Goal: Information Seeking & Learning: Check status

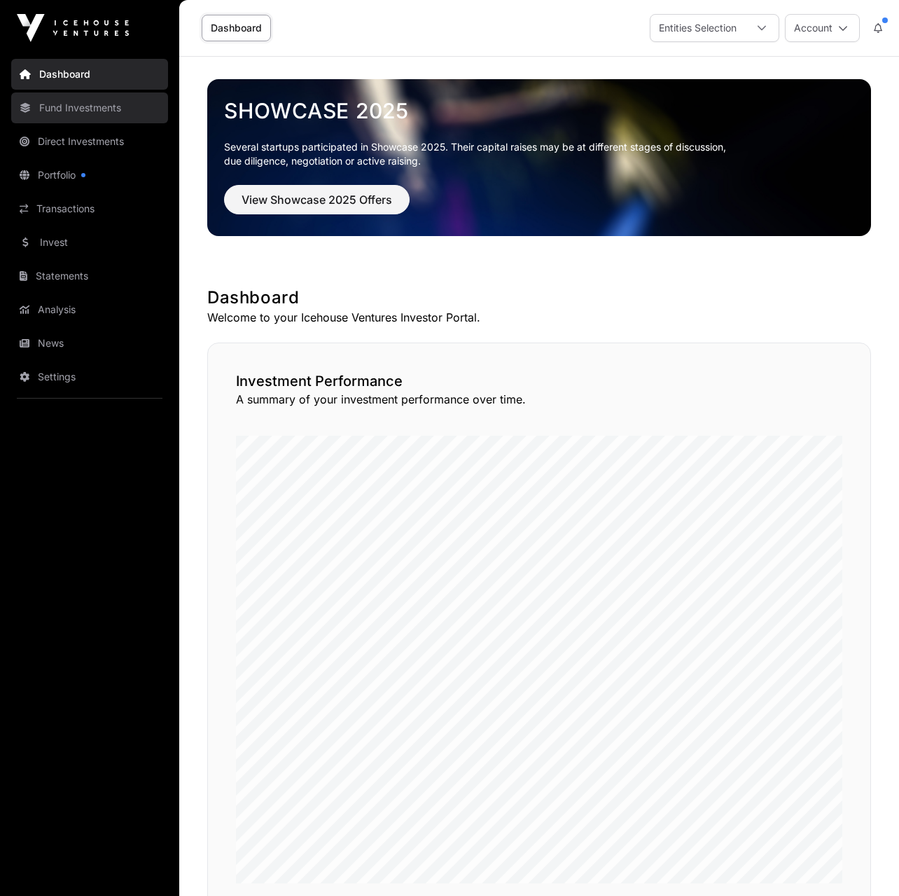
click at [61, 109] on link "Fund Investments" at bounding box center [89, 107] width 157 height 31
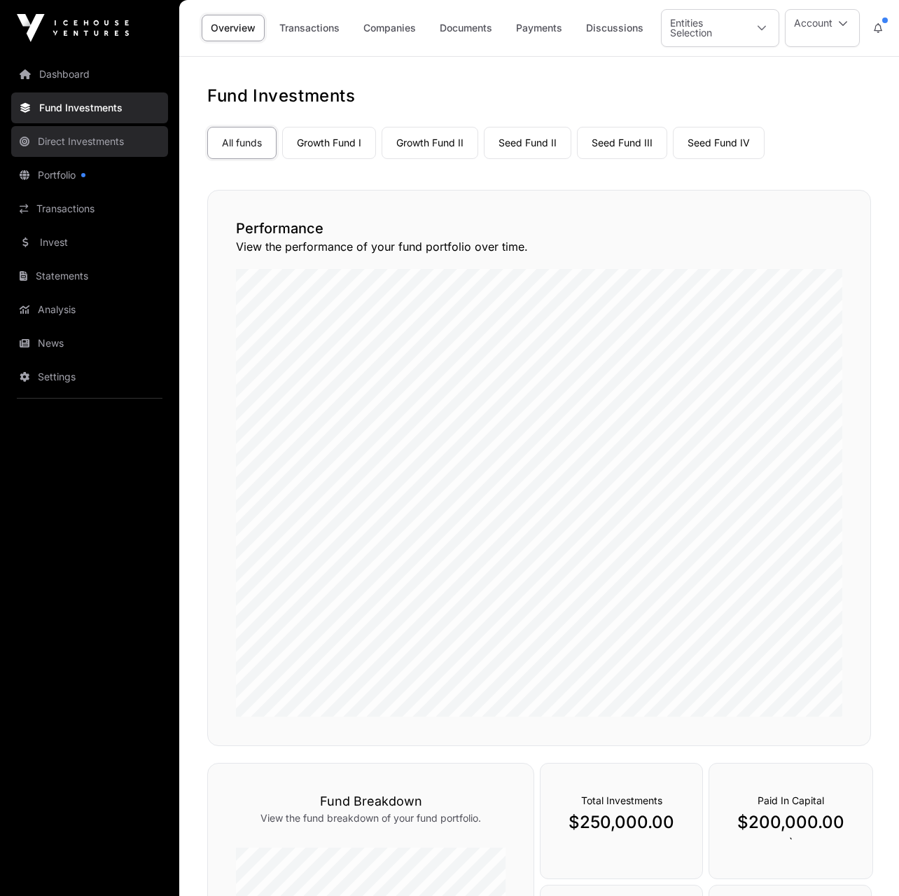
click at [76, 139] on link "Direct Investments" at bounding box center [89, 141] width 157 height 31
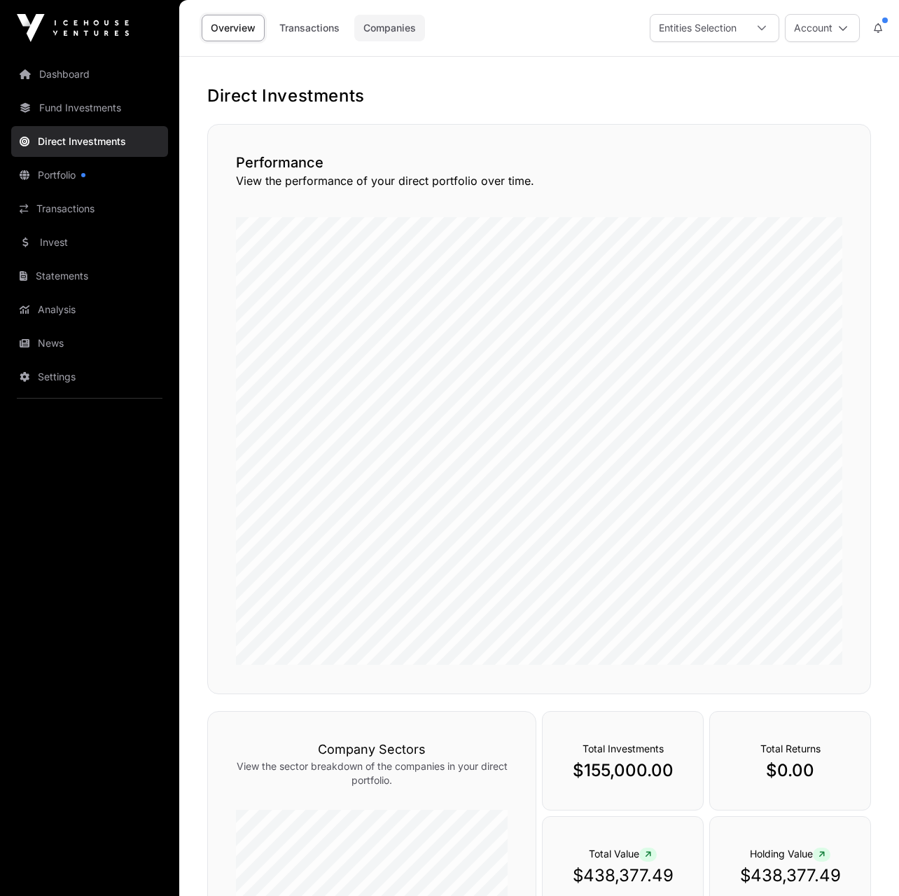
click at [382, 20] on link "Companies" at bounding box center [389, 28] width 71 height 27
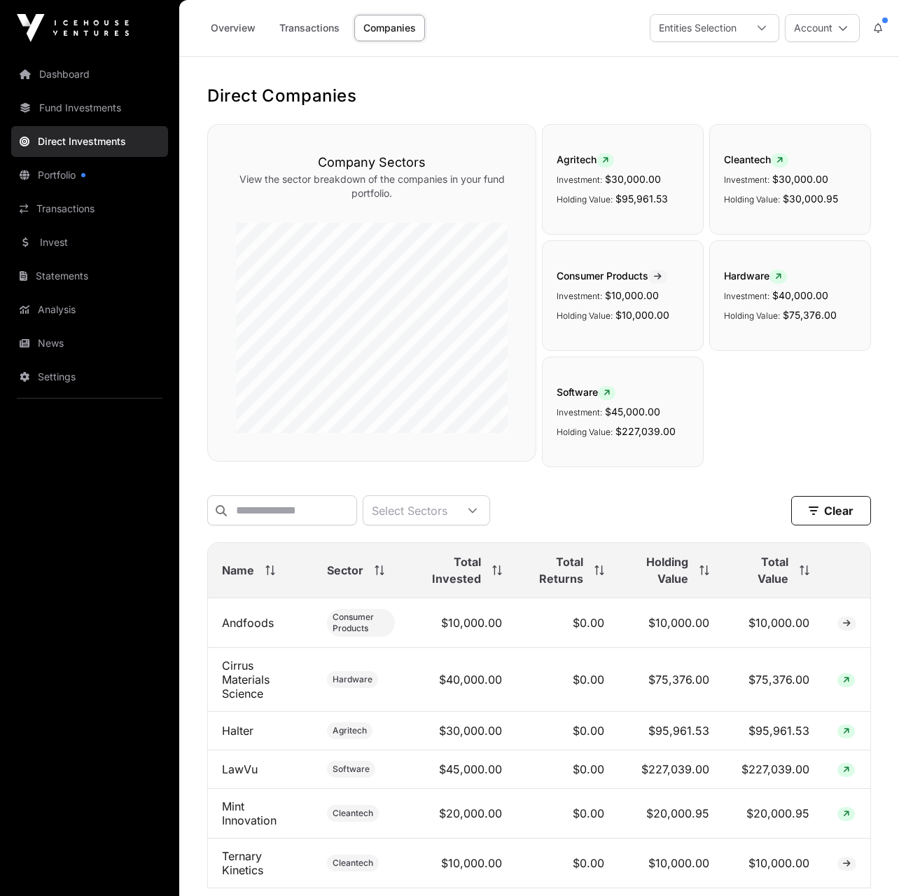
scroll to position [109, 0]
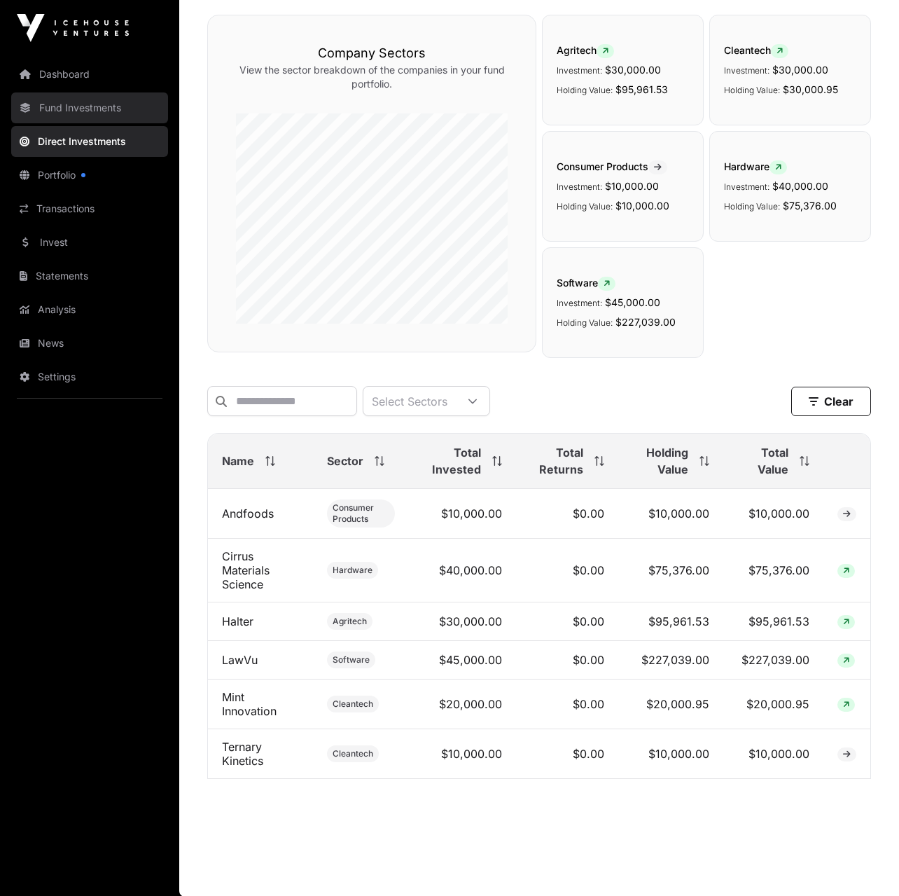
click at [77, 105] on link "Fund Investments" at bounding box center [89, 107] width 157 height 31
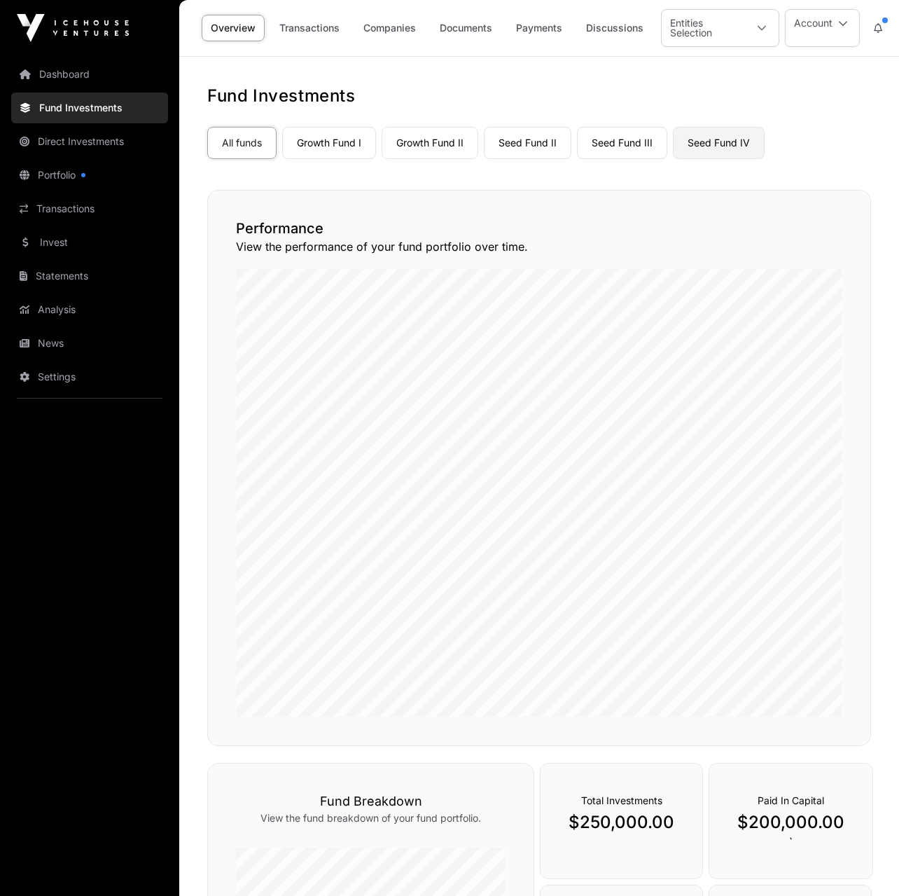
click at [719, 144] on link "Seed Fund IV" at bounding box center [719, 143] width 92 height 32
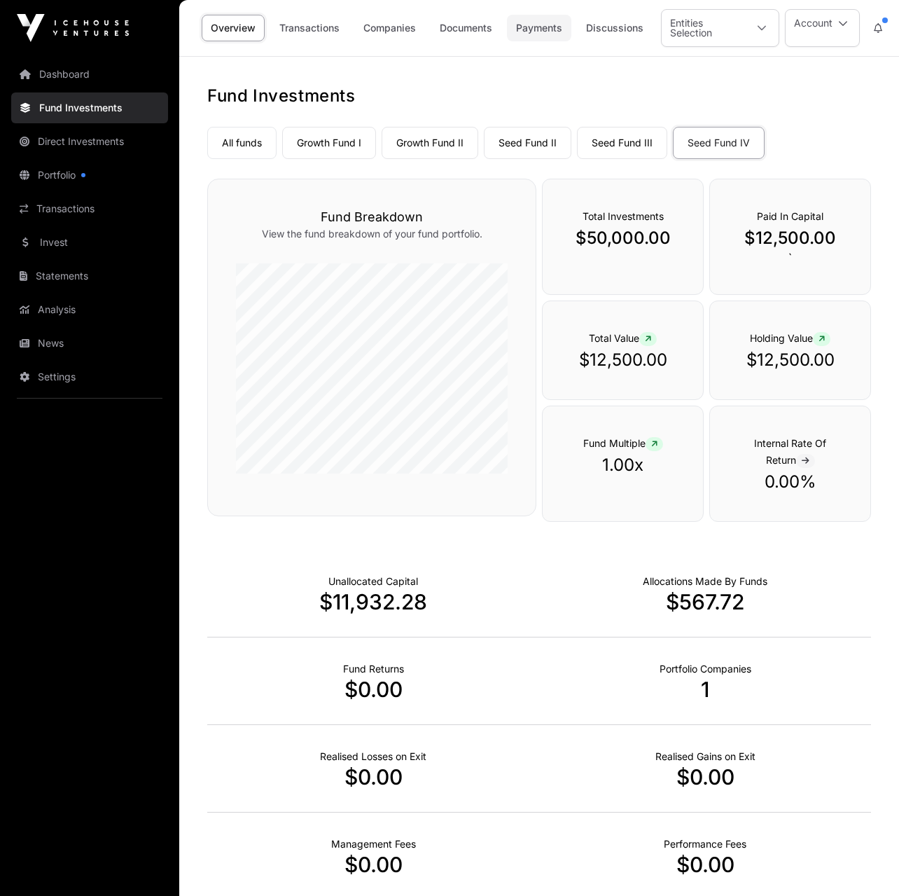
click at [543, 31] on link "Payments" at bounding box center [539, 28] width 64 height 27
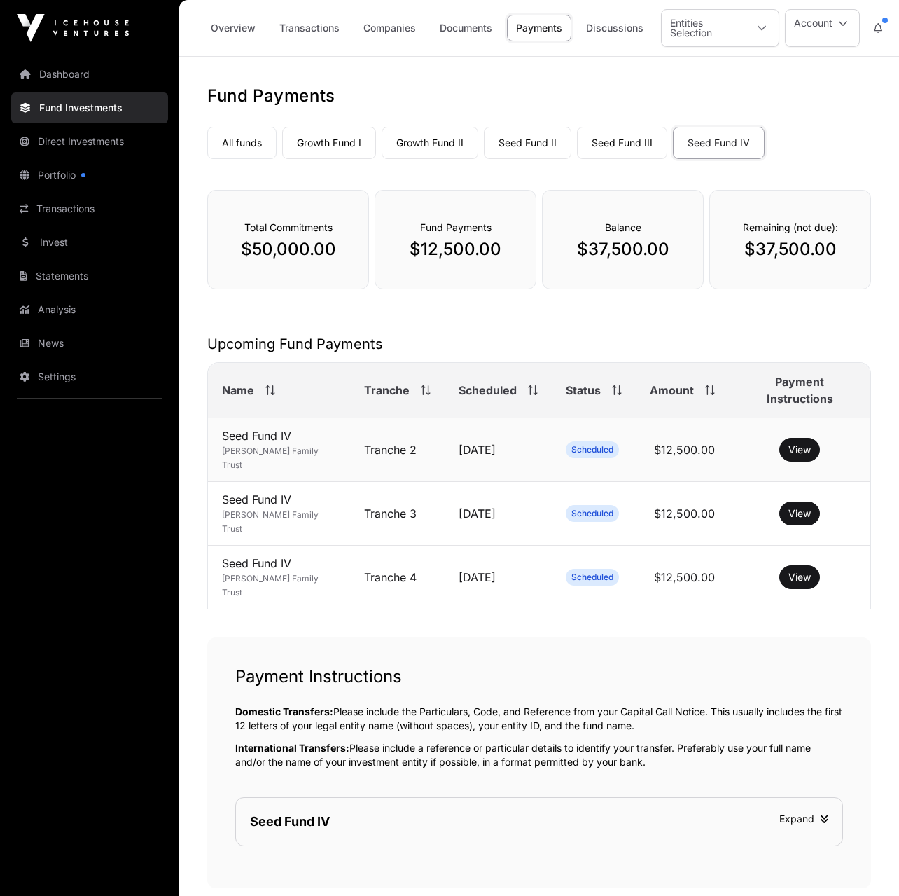
click at [266, 436] on td "Seed Fund IV [PERSON_NAME] Family Trust" at bounding box center [279, 450] width 142 height 64
click at [799, 447] on button "View" at bounding box center [799, 450] width 41 height 24
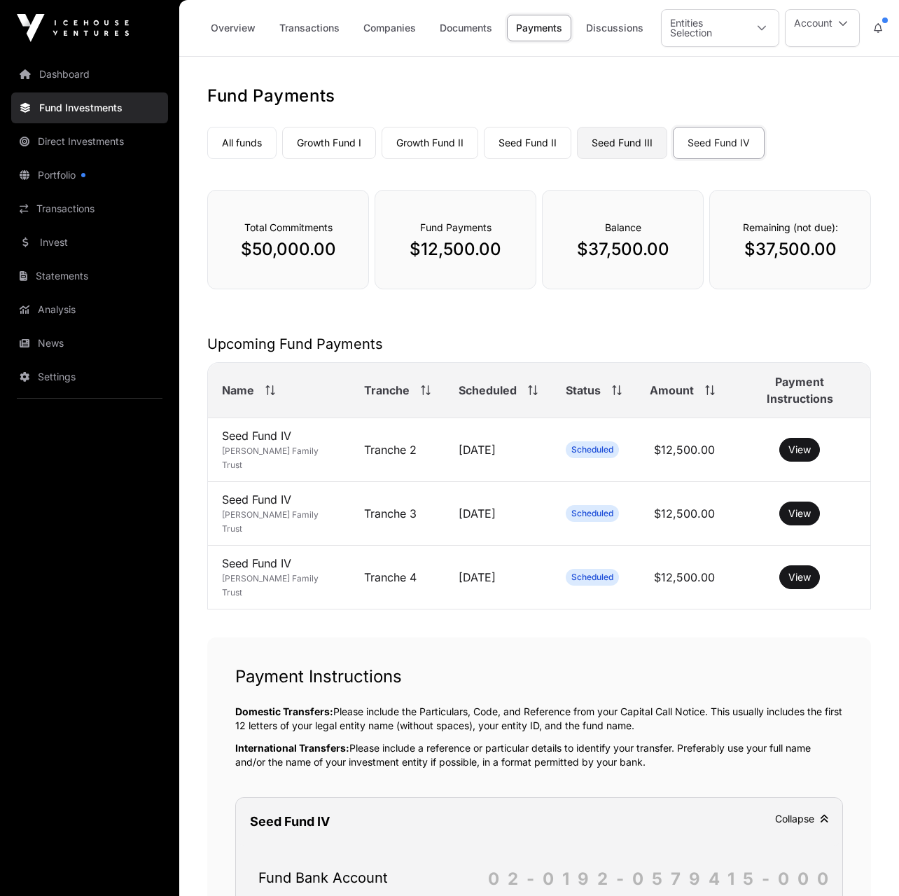
click at [622, 144] on link "Seed Fund III" at bounding box center [622, 143] width 90 height 32
click at [630, 144] on link "Seed Fund III" at bounding box center [622, 143] width 90 height 32
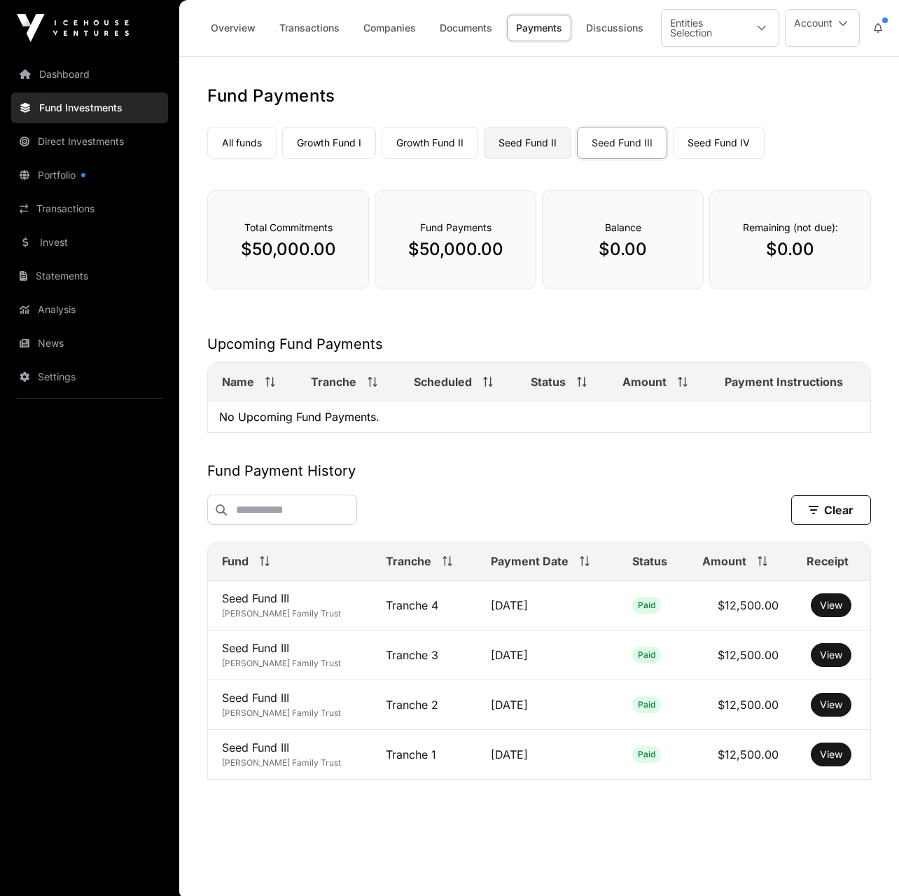
click at [529, 139] on link "Seed Fund II" at bounding box center [528, 143] width 88 height 32
click at [527, 138] on link "Seed Fund II" at bounding box center [528, 143] width 88 height 32
click at [526, 142] on link "Seed Fund II" at bounding box center [528, 143] width 88 height 32
click at [430, 141] on link "Growth Fund II" at bounding box center [430, 143] width 97 height 32
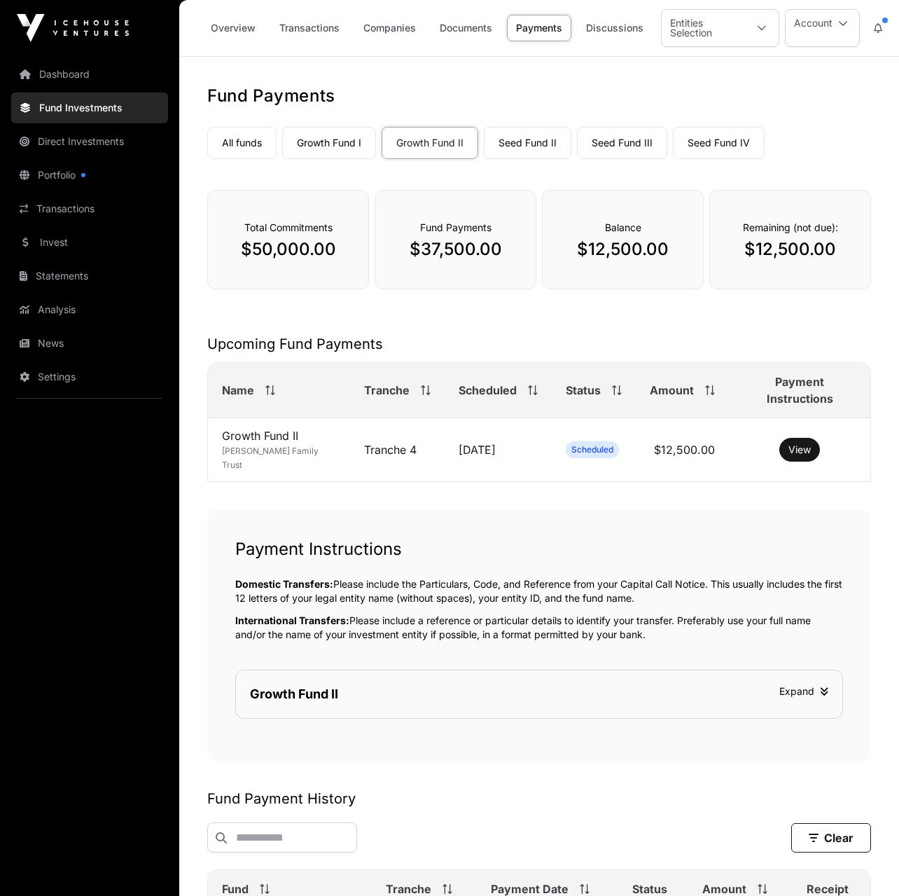
click at [433, 124] on div "All funds Growth Fund I Growth Fund II Seed Fund II Seed Fund III Seed Fund IV" at bounding box center [539, 140] width 664 height 38
click at [340, 148] on link "Growth Fund I" at bounding box center [329, 143] width 94 height 32
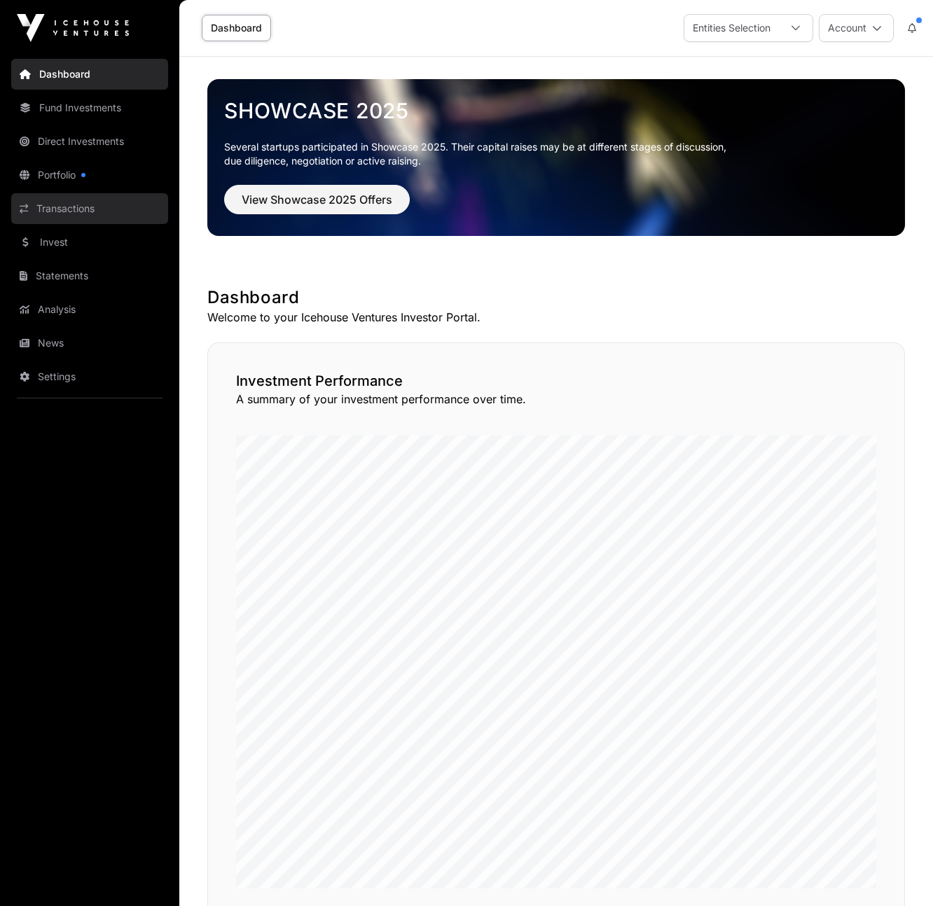
click at [48, 207] on link "Transactions" at bounding box center [89, 208] width 157 height 31
click at [49, 207] on link "Transactions" at bounding box center [89, 208] width 157 height 31
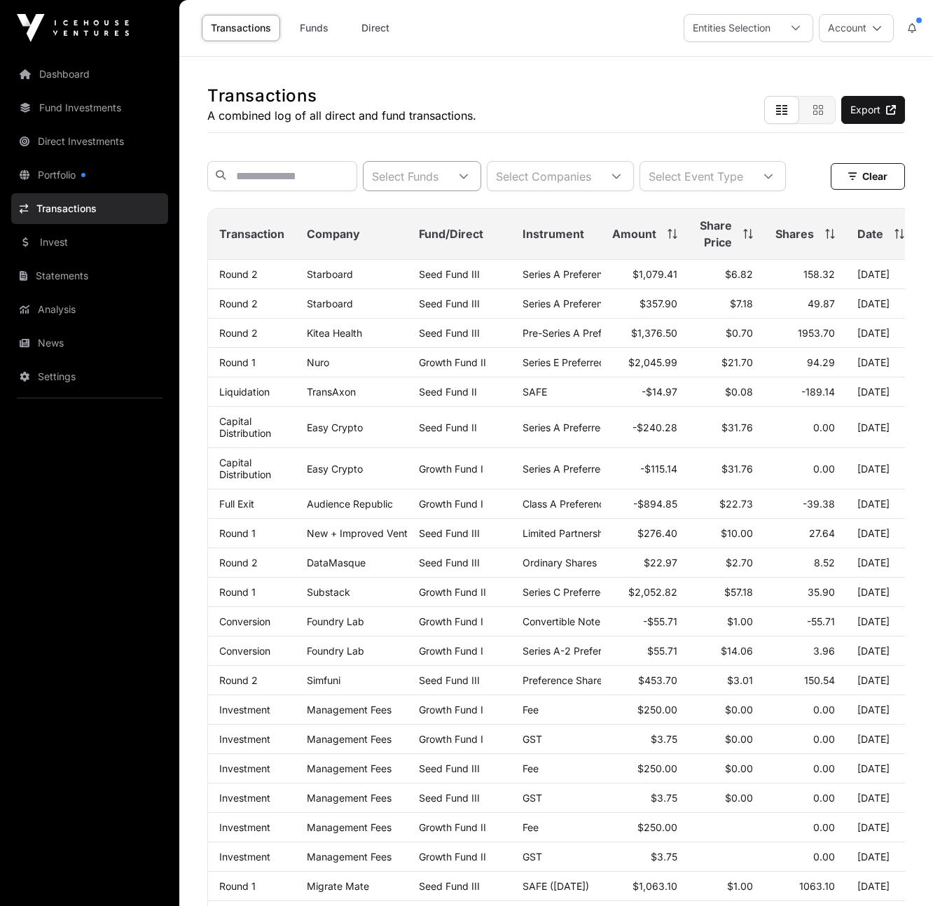
click at [447, 189] on div "Select Funds" at bounding box center [404, 176] width 83 height 29
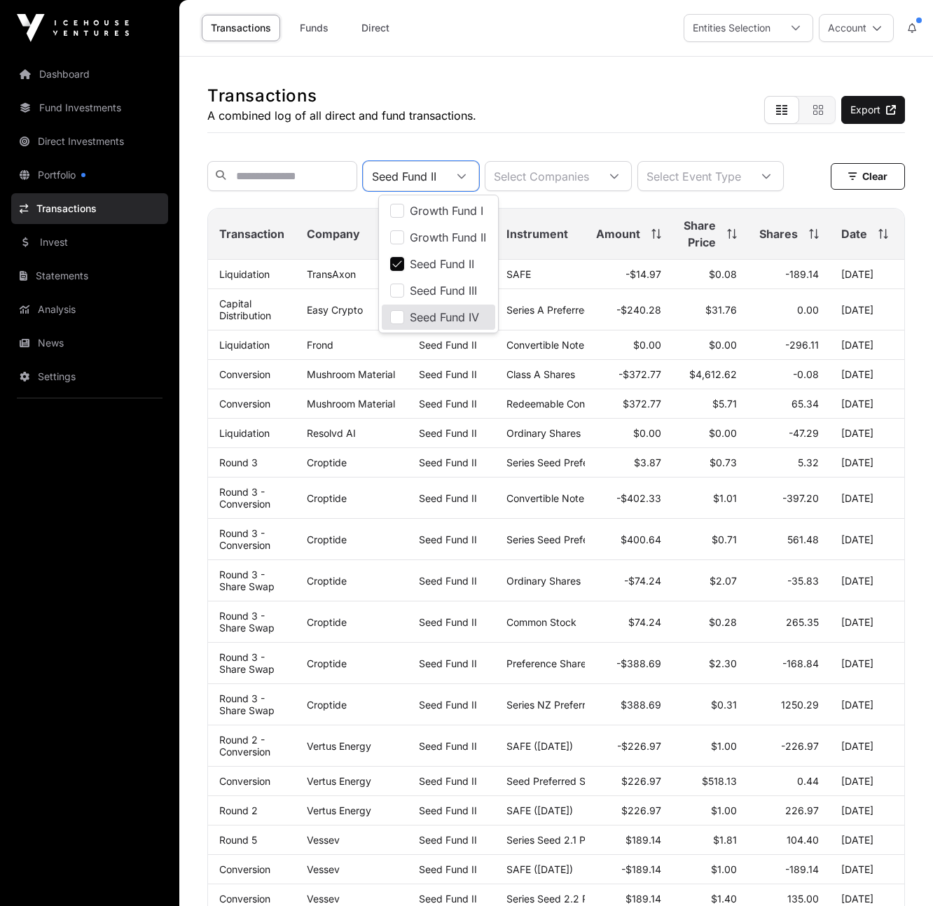
click at [171, 344] on nav "Dashboard Fund Investments Direct Investments Portfolio Transactions Invest Sta…" at bounding box center [89, 475] width 179 height 839
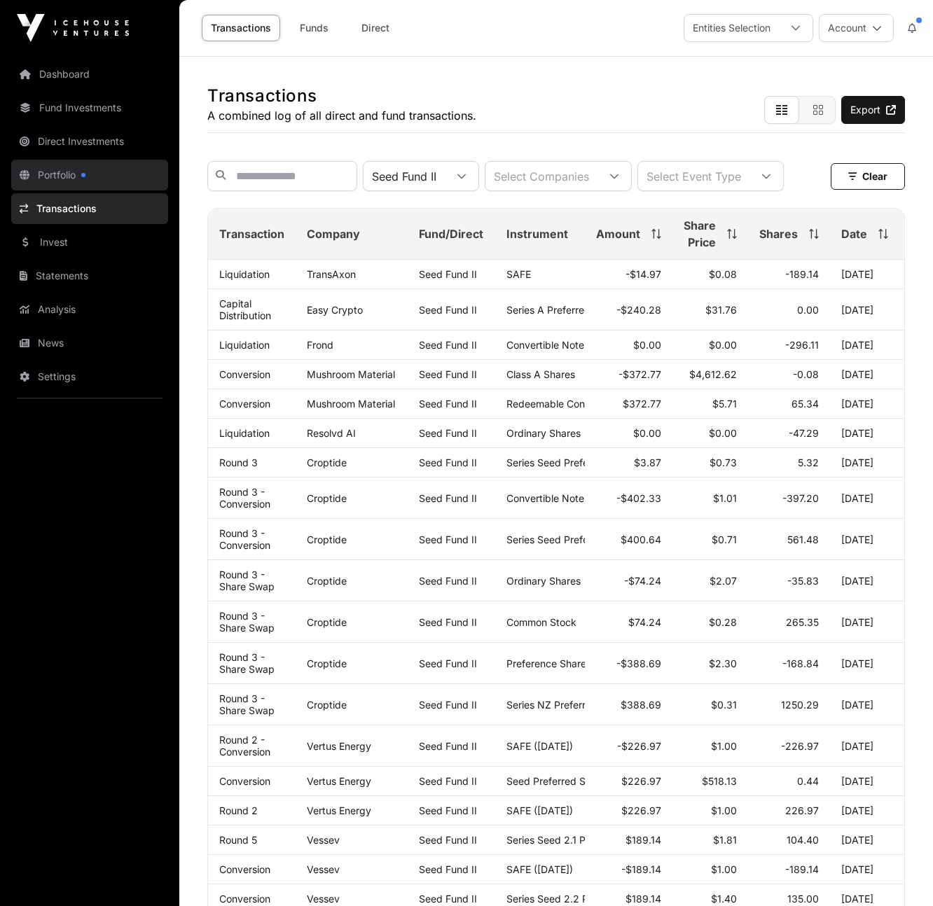
click at [50, 174] on link "Portfolio" at bounding box center [89, 175] width 157 height 31
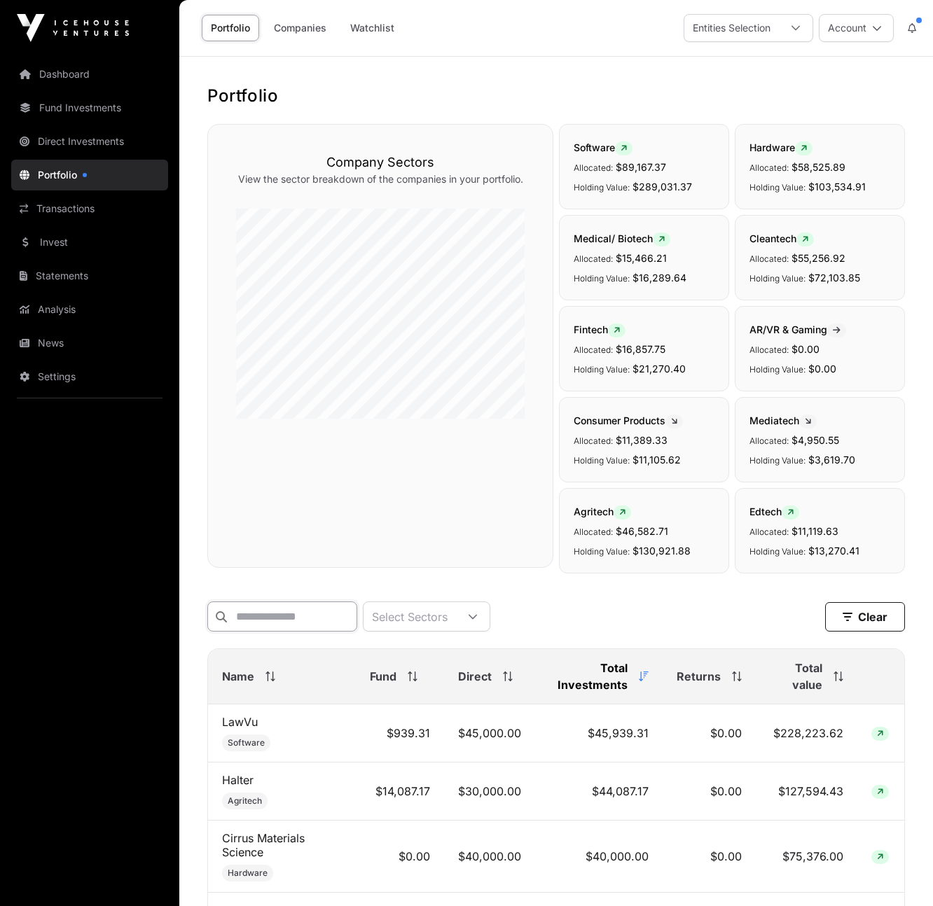
click at [278, 615] on input "text" at bounding box center [282, 616] width 150 height 30
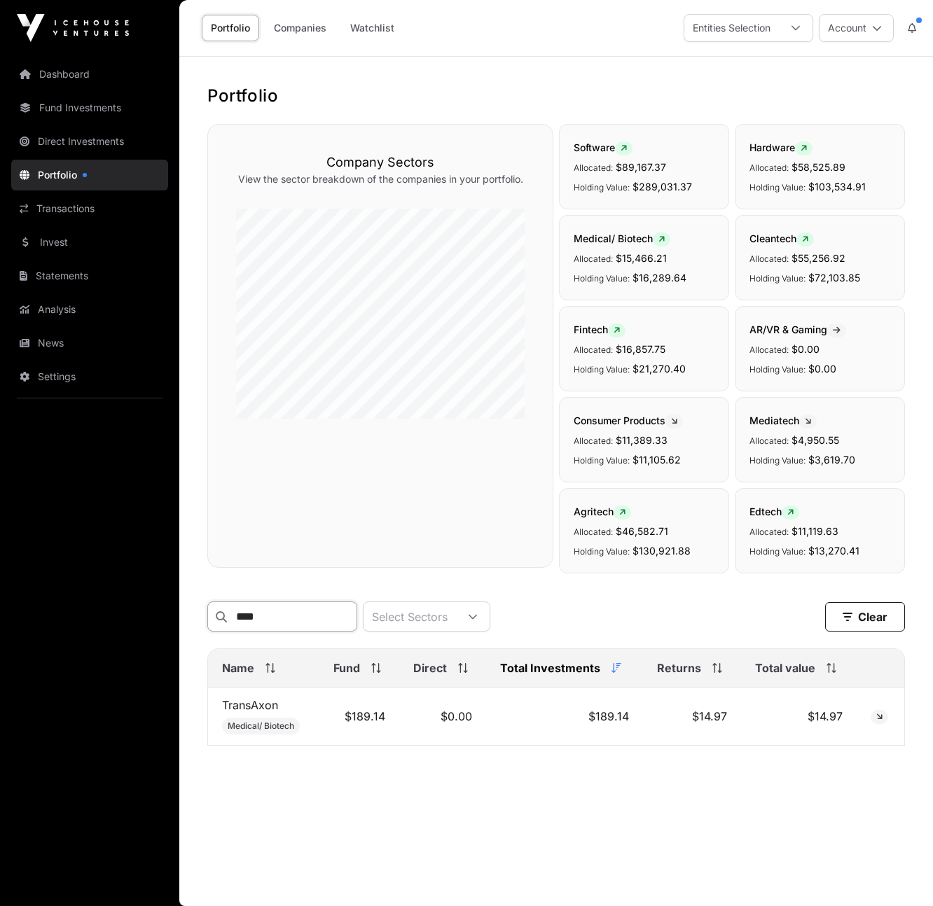
click at [273, 618] on input "****" at bounding box center [282, 616] width 150 height 30
type input "****"
click at [252, 709] on link "Easy Crypto" at bounding box center [254, 705] width 65 height 14
